Goal: Information Seeking & Learning: Learn about a topic

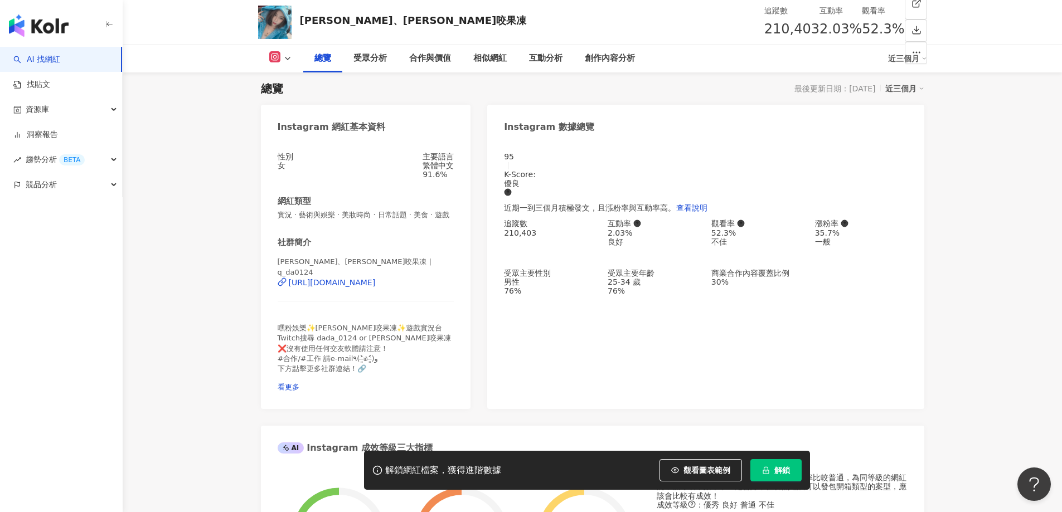
scroll to position [112, 0]
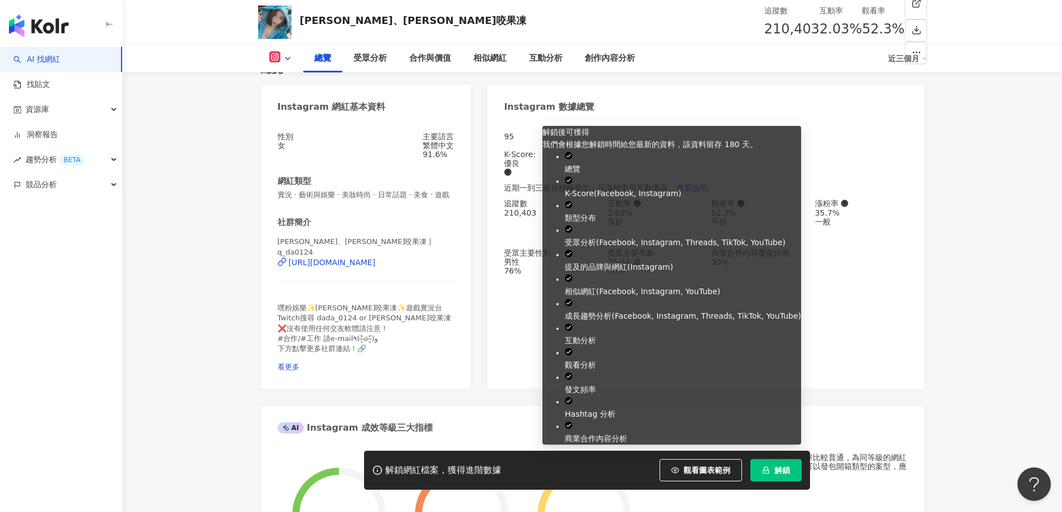
click at [775, 475] on span "解鎖" at bounding box center [783, 470] width 16 height 9
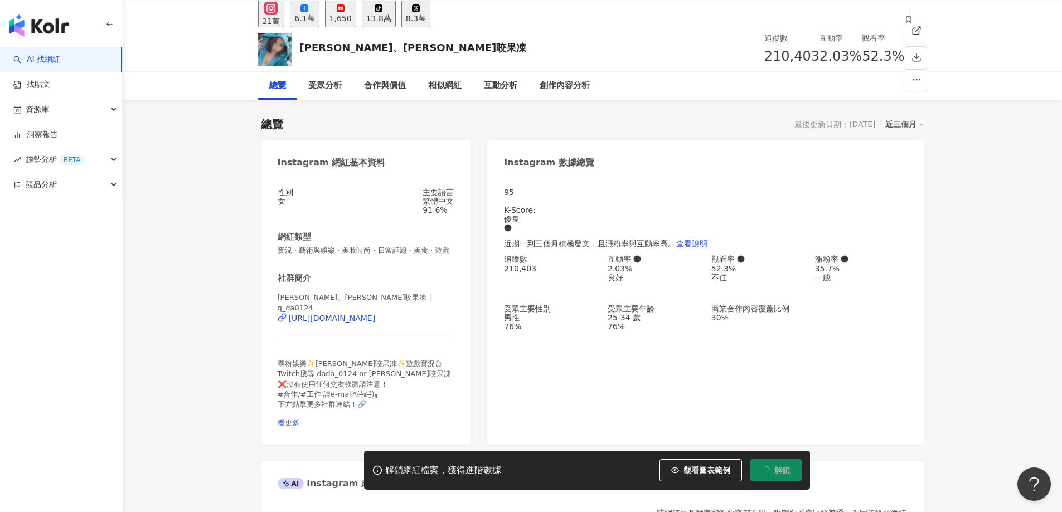
scroll to position [0, 0]
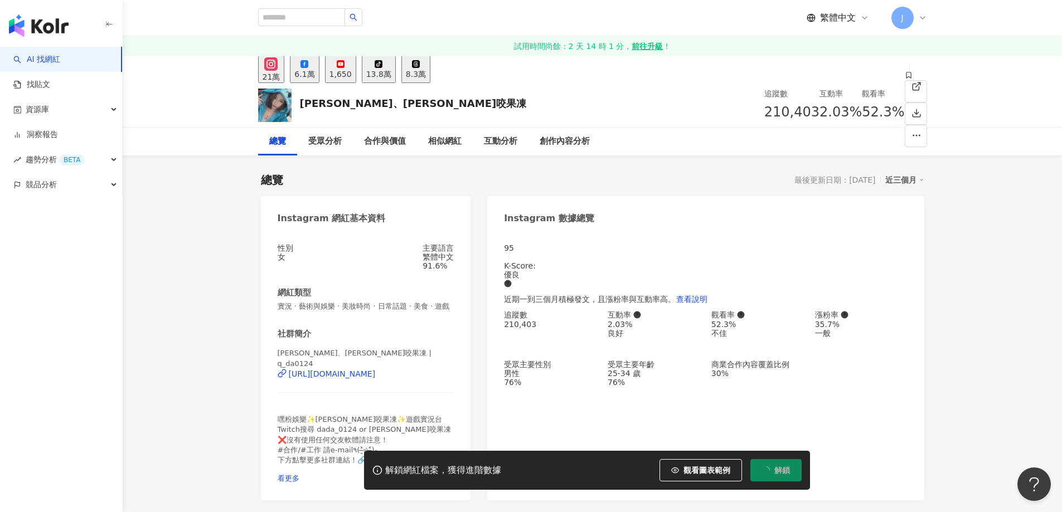
click at [906, 79] on icon at bounding box center [908, 75] width 5 height 7
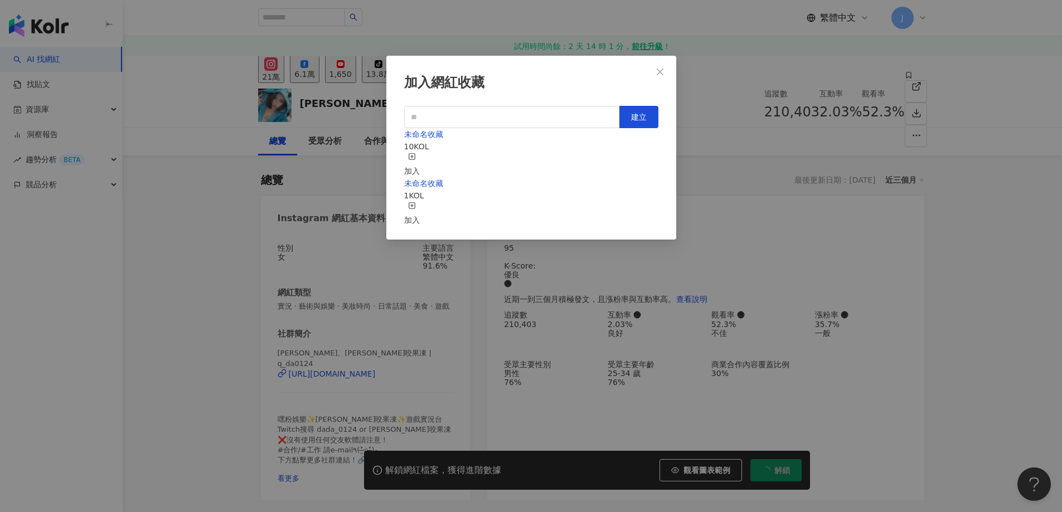
click at [420, 153] on div "加入" at bounding box center [412, 165] width 16 height 25
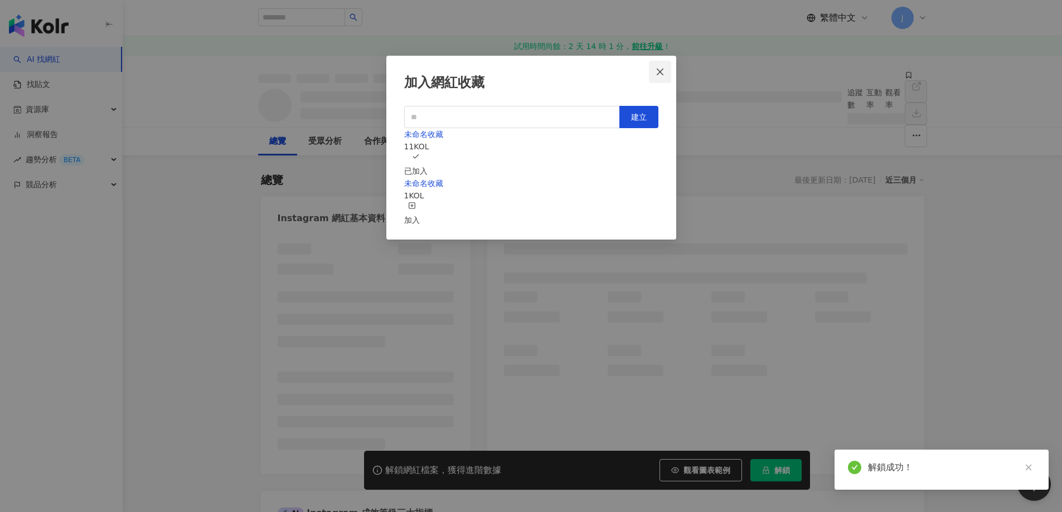
click at [656, 73] on icon "close" at bounding box center [660, 71] width 9 height 9
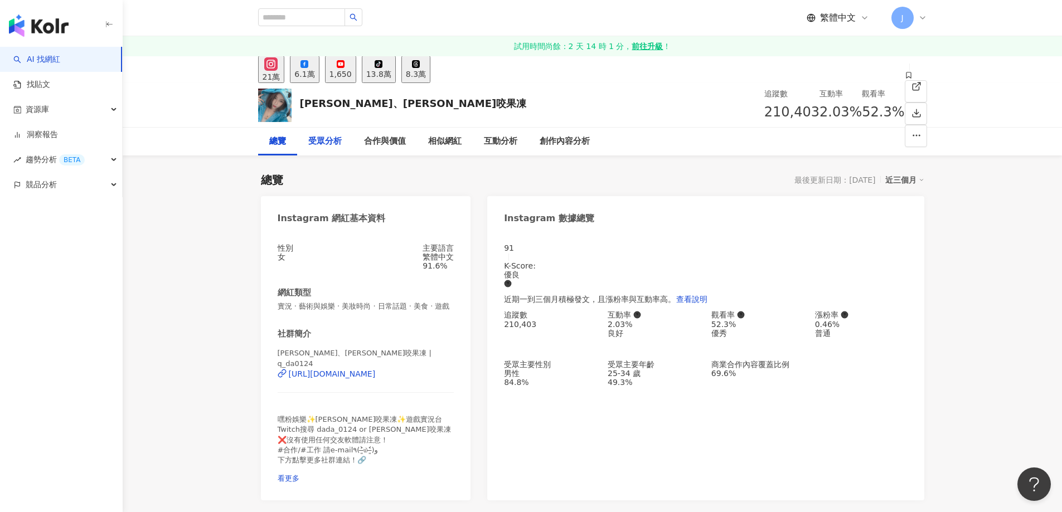
click at [320, 143] on div "受眾分析" at bounding box center [324, 141] width 33 height 13
click at [352, 70] on div "1,650" at bounding box center [341, 74] width 22 height 9
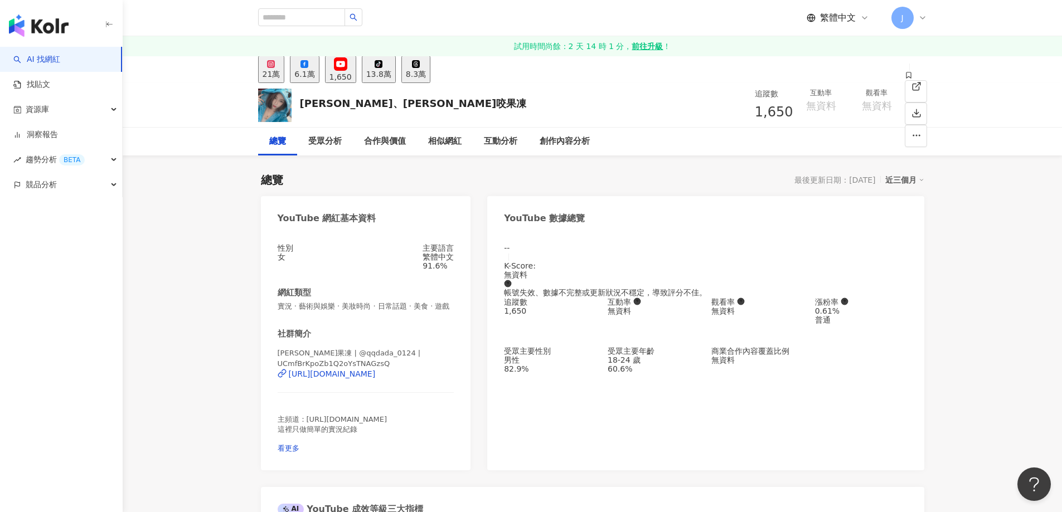
click at [396, 75] on button "tiktok-icon 13.8萬" at bounding box center [379, 69] width 34 height 27
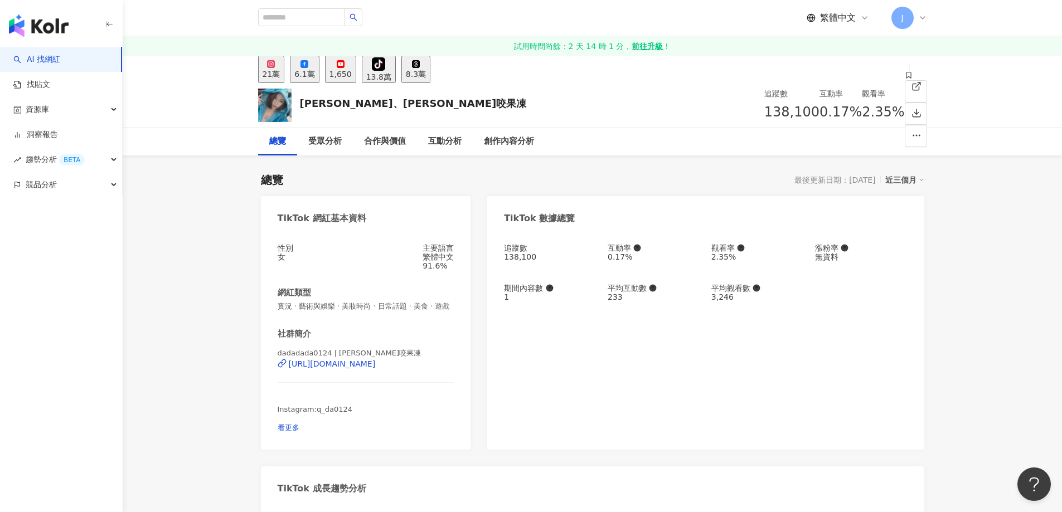
click at [315, 70] on div "6.1萬" at bounding box center [304, 74] width 20 height 9
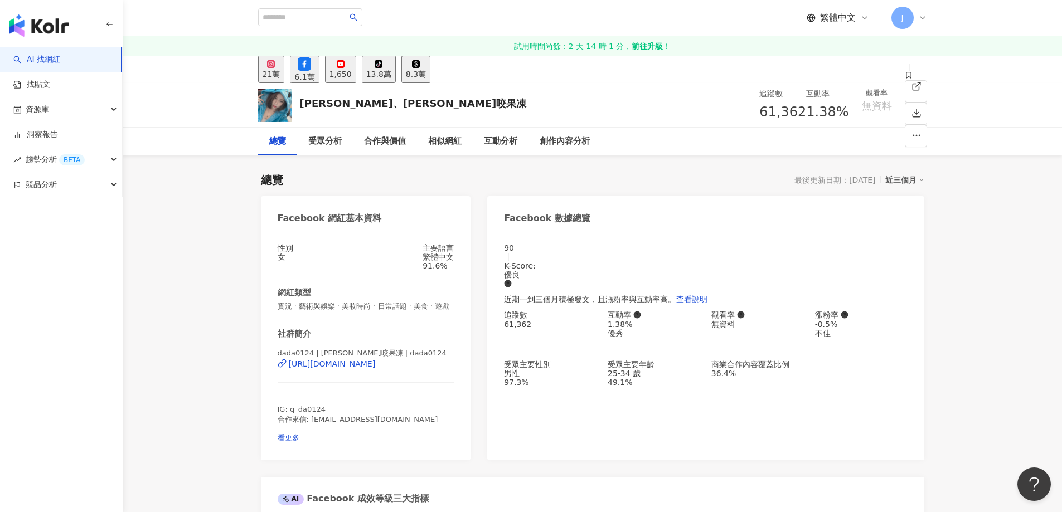
click at [285, 82] on button "21萬" at bounding box center [271, 69] width 27 height 27
click at [280, 79] on div "21萬" at bounding box center [272, 74] width 18 height 9
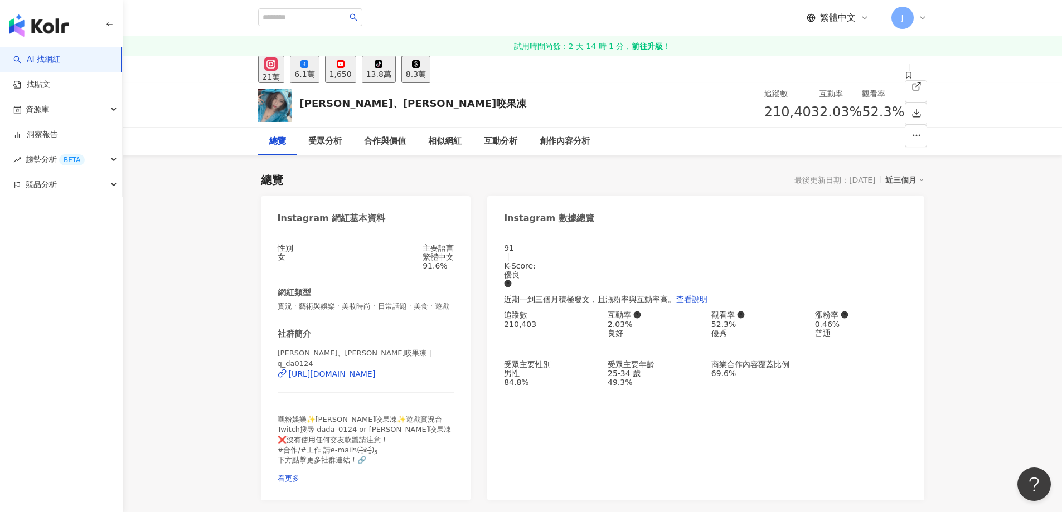
click at [352, 74] on div "1,650" at bounding box center [341, 74] width 22 height 9
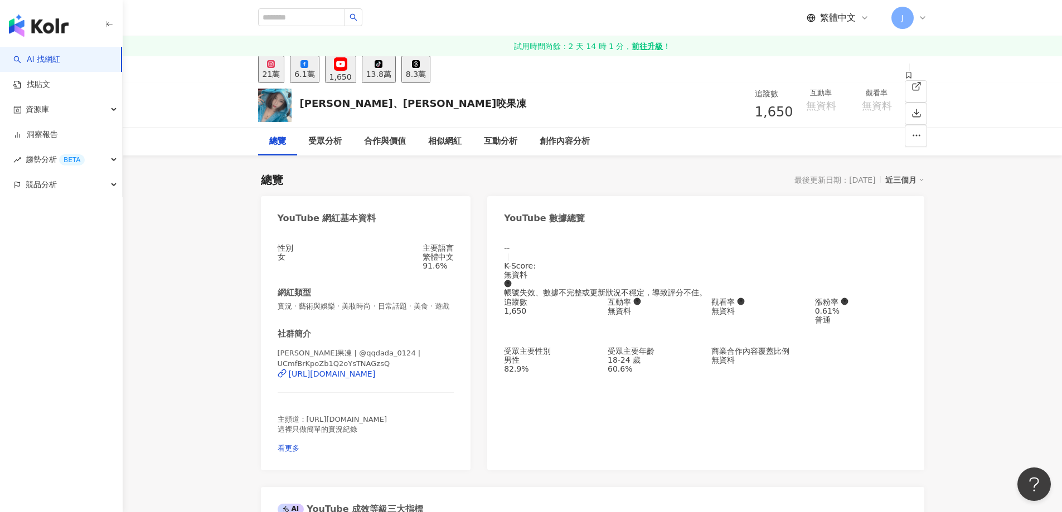
click at [396, 81] on button "tiktok-icon 13.8萬" at bounding box center [379, 69] width 34 height 27
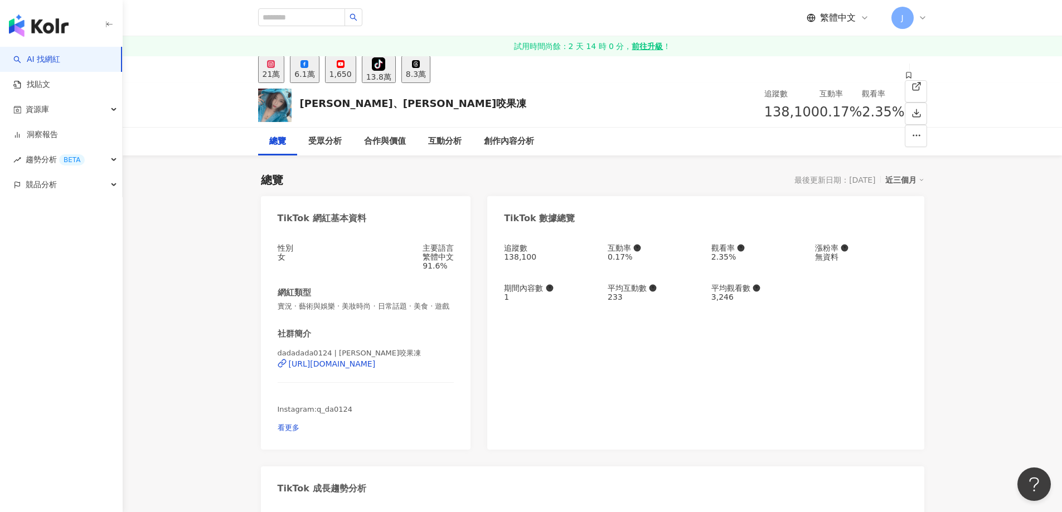
click at [426, 74] on div "8.3萬" at bounding box center [416, 74] width 20 height 9
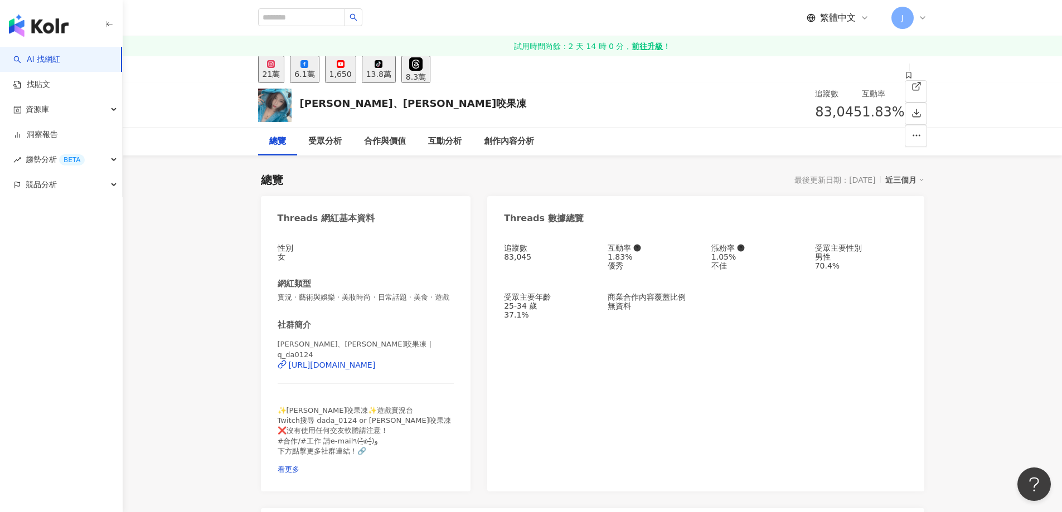
click at [280, 73] on div "21萬" at bounding box center [272, 74] width 18 height 9
click at [319, 74] on button "6.1萬" at bounding box center [304, 69] width 29 height 27
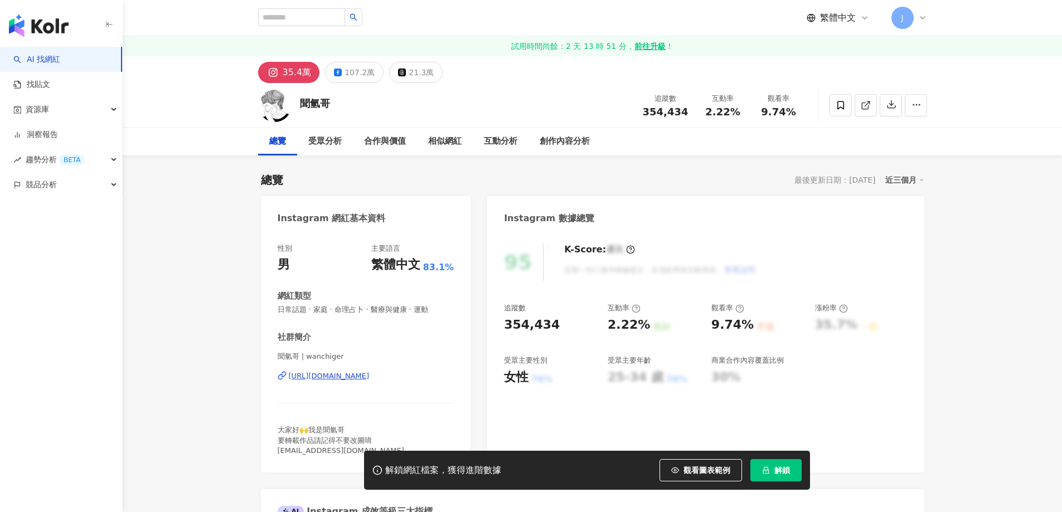
click at [787, 476] on button "解鎖" at bounding box center [776, 470] width 51 height 22
click at [846, 107] on span at bounding box center [841, 105] width 22 height 22
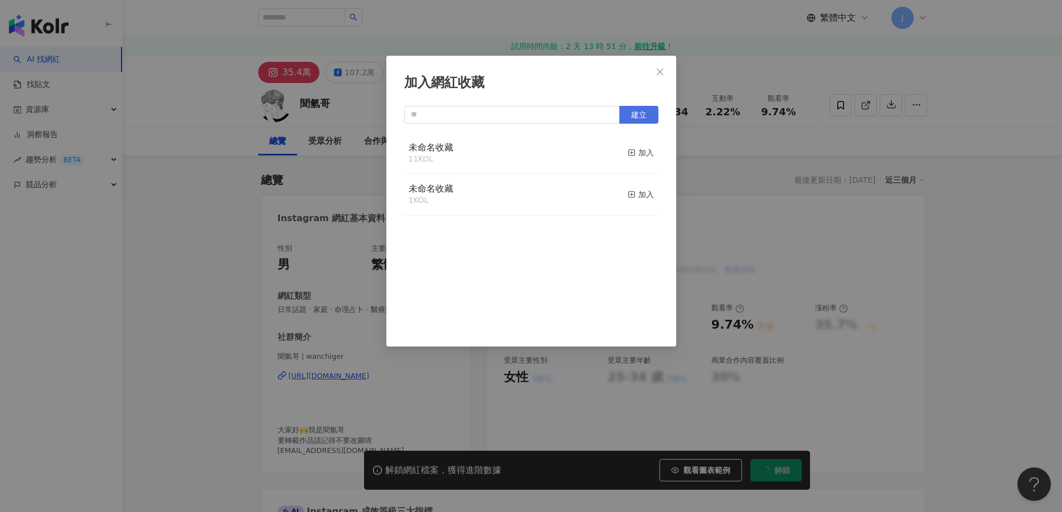
click at [642, 118] on span "建立" at bounding box center [639, 114] width 16 height 9
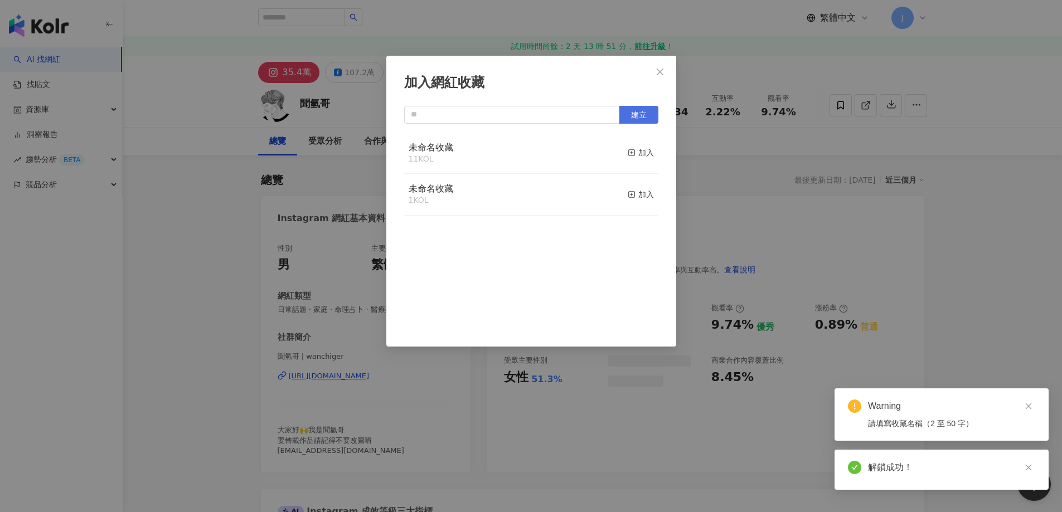
click at [636, 114] on span "建立" at bounding box center [639, 114] width 16 height 9
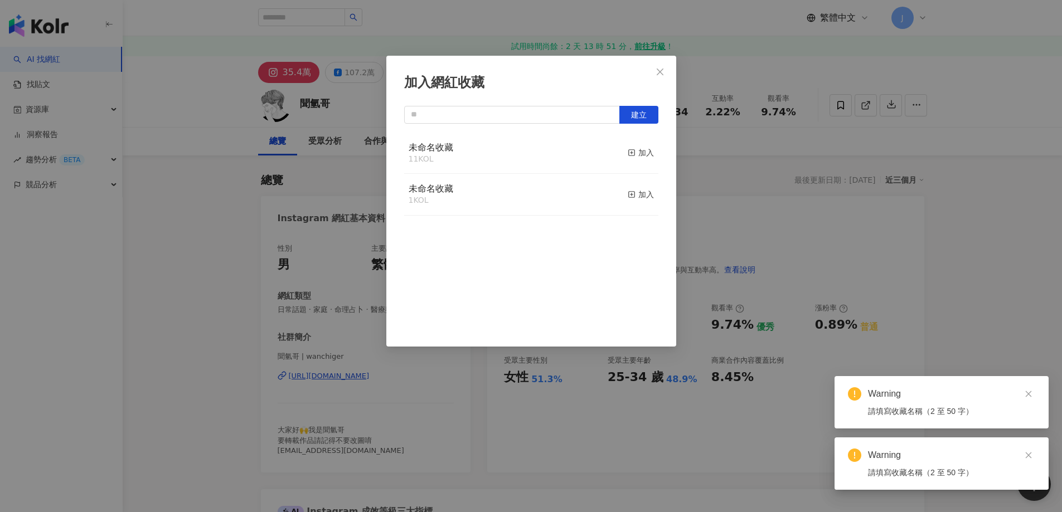
click at [530, 307] on div "未命名收藏 11 KOL 加入 未命名收藏 1 KOL 加入" at bounding box center [531, 233] width 254 height 201
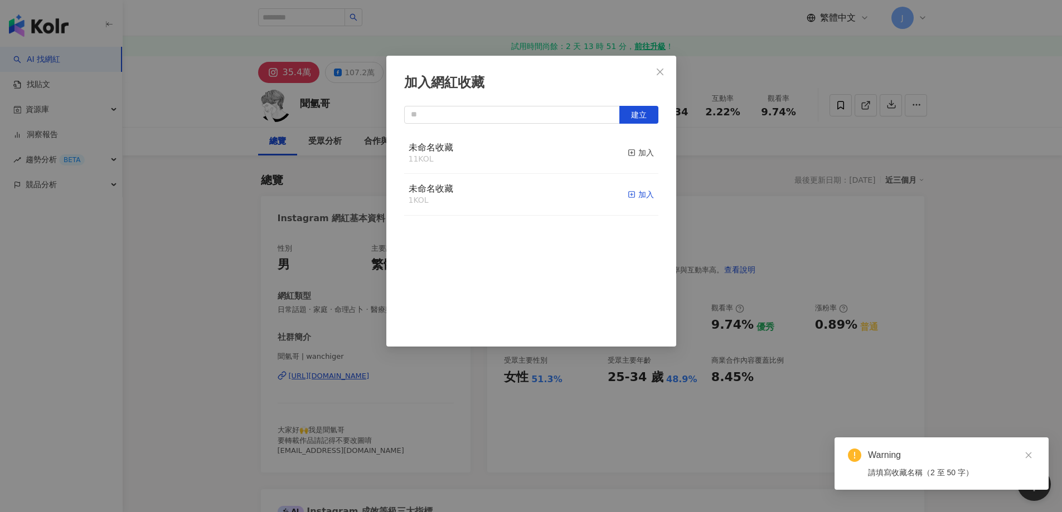
click at [632, 195] on div "加入" at bounding box center [641, 194] width 26 height 12
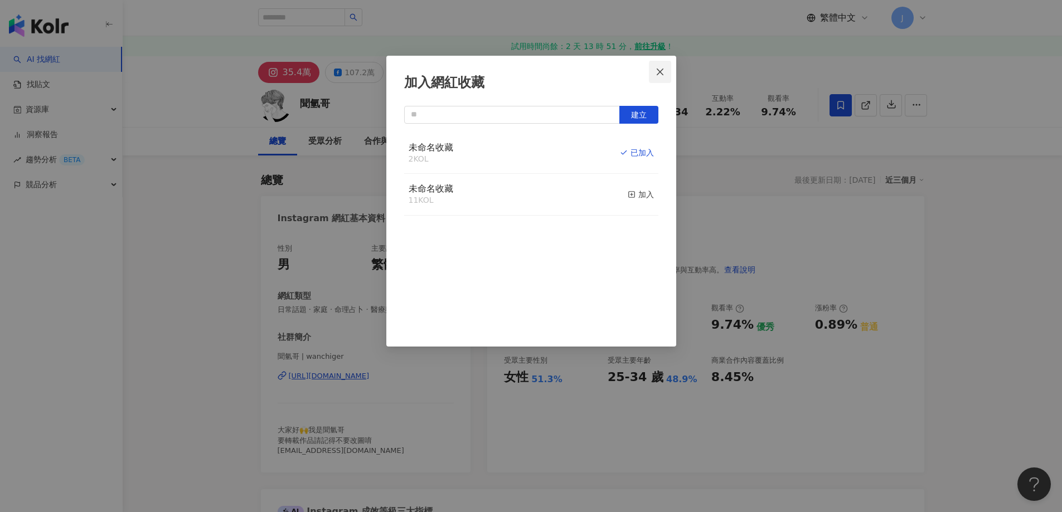
click at [660, 73] on icon "close" at bounding box center [660, 71] width 9 height 9
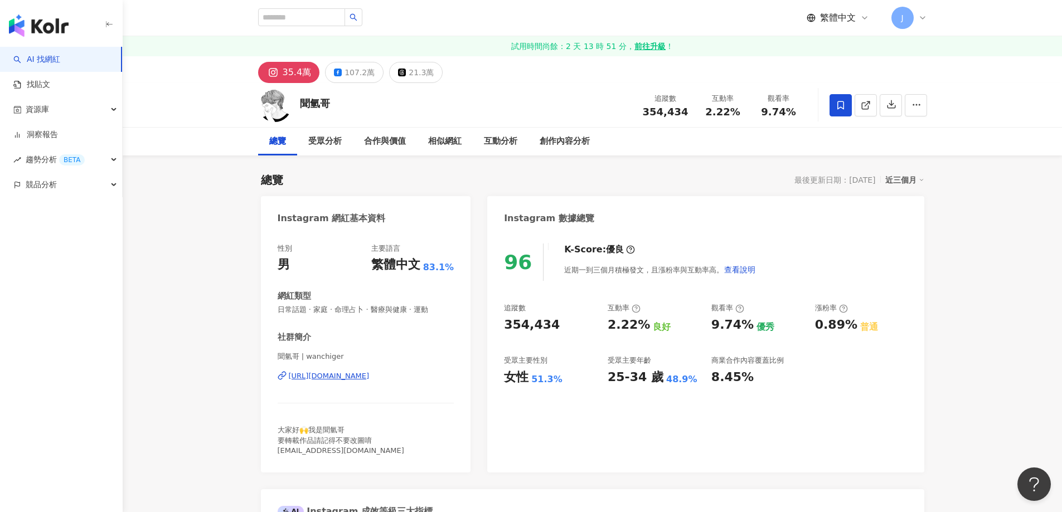
click at [357, 73] on div at bounding box center [531, 256] width 1062 height 512
click at [354, 67] on div "107.2萬" at bounding box center [360, 73] width 30 height 16
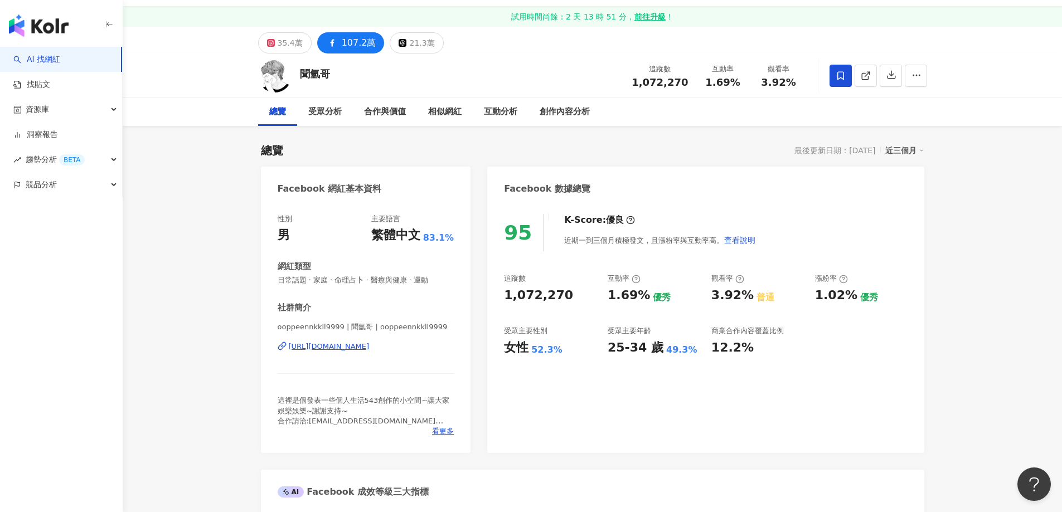
scroll to position [56, 0]
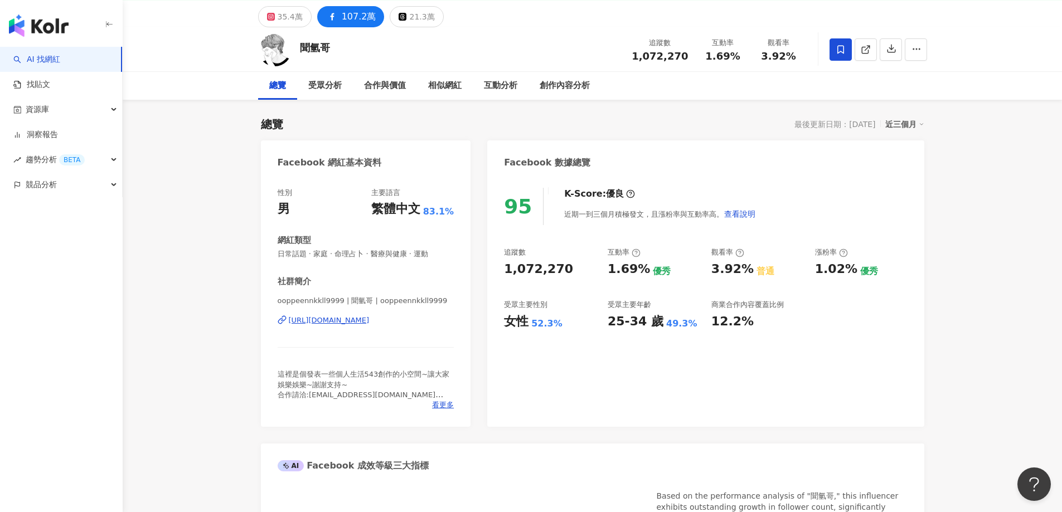
click at [685, 325] on div "25-34 歲 49.3%" at bounding box center [654, 321] width 93 height 17
click at [654, 324] on div "25-34 歲" at bounding box center [636, 321] width 56 height 17
drag, startPoint x: 603, startPoint y: 322, endPoint x: 695, endPoint y: 330, distance: 92.3
click at [695, 330] on div "追蹤數 1,072,270 互動率 1.69% 優秀 觀看率 3.92% 普通 漲粉率 1.02% 優秀 受眾主要性別 女性 52.3% 受眾主要年齡 25-…" at bounding box center [705, 289] width 403 height 83
copy div "25-34 歲 49.3%"
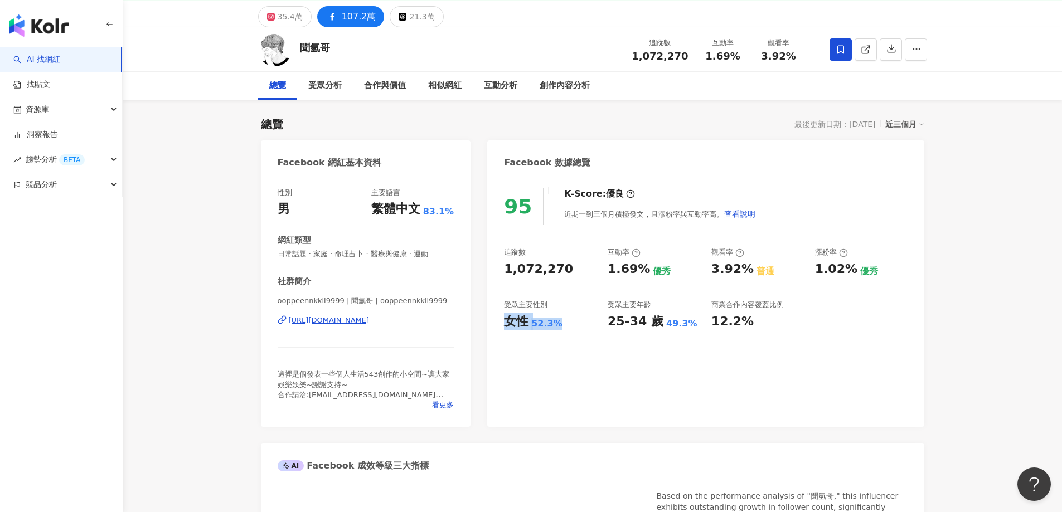
drag, startPoint x: 506, startPoint y: 320, endPoint x: 572, endPoint y: 326, distance: 66.1
click at [572, 326] on div "女性 52.3%" at bounding box center [550, 321] width 93 height 17
copy div "女性 52.3%"
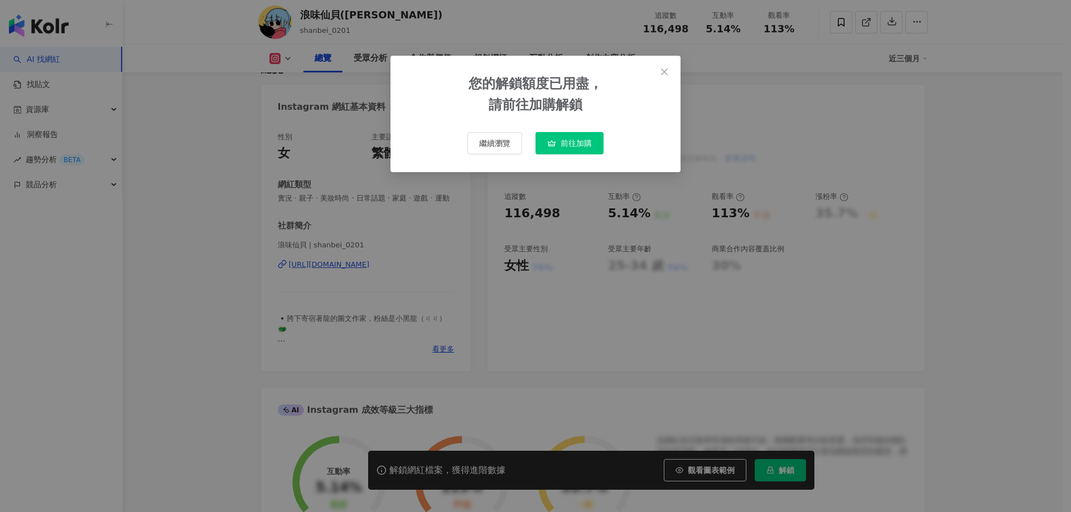
click at [590, 149] on button "前往加購" at bounding box center [569, 143] width 68 height 22
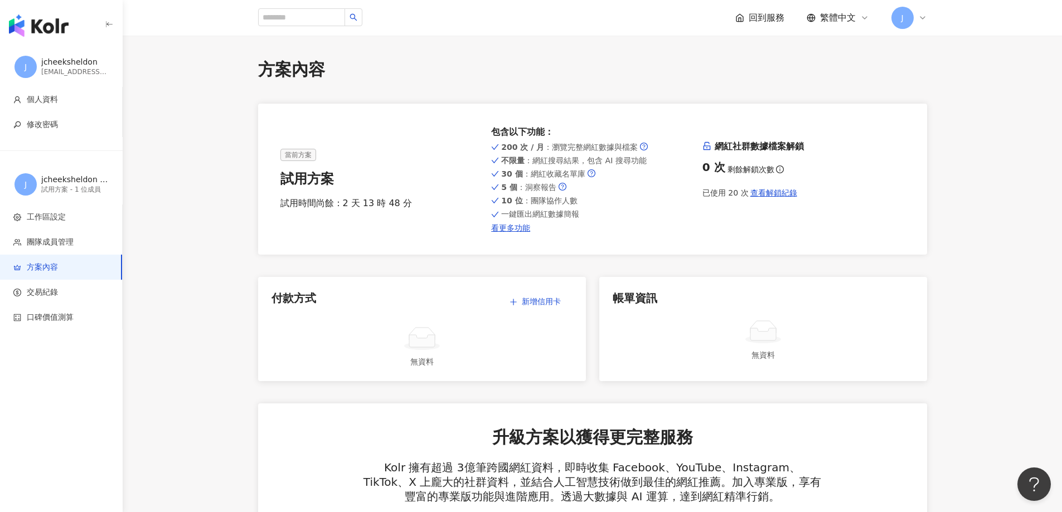
drag, startPoint x: 216, startPoint y: 56, endPoint x: 222, endPoint y: 58, distance: 6.5
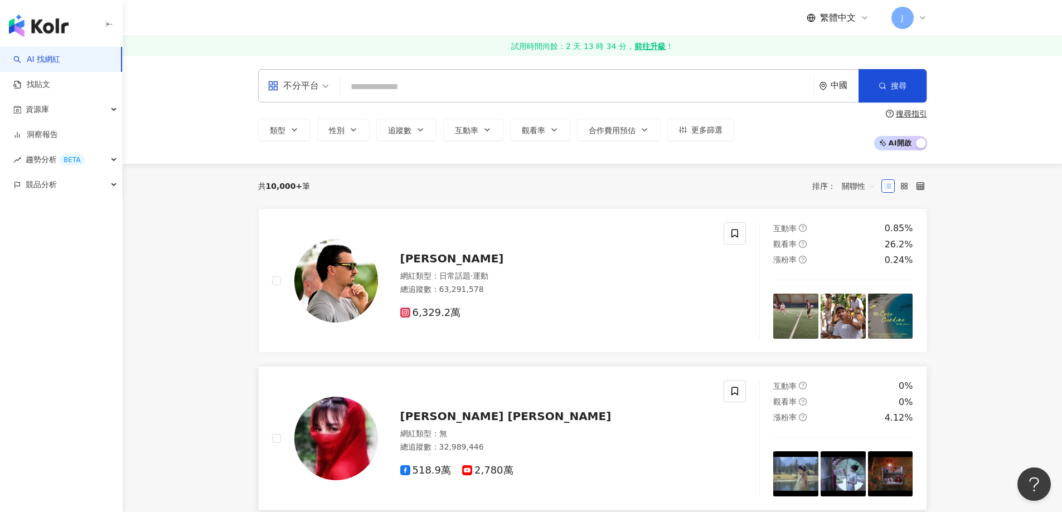
click at [626, 472] on div "518.9萬 2,780萬" at bounding box center [555, 471] width 311 height 12
